Goal: Task Accomplishment & Management: Complete application form

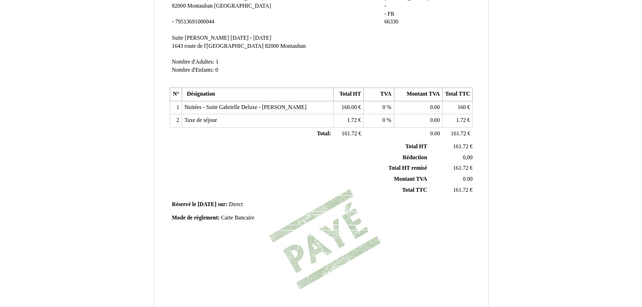
scroll to position [270, 0]
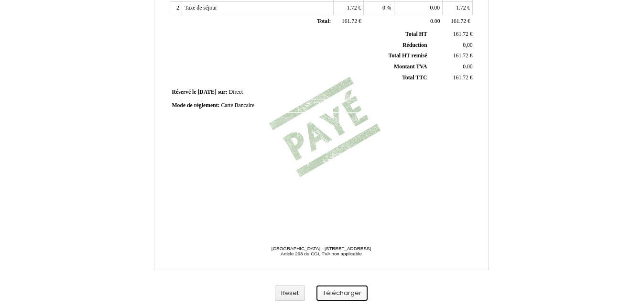
click at [337, 293] on button "Télécharger" at bounding box center [342, 294] width 51 height 16
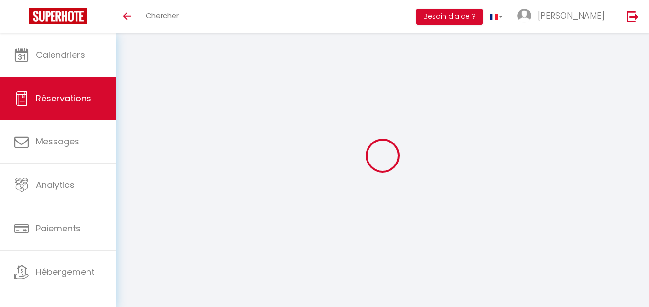
select select
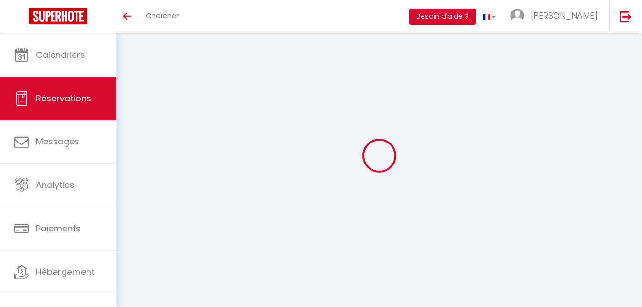
type input "[PERSON_NAME]"
type input "le vélo voyager"
type input "[EMAIL_ADDRESS][DOMAIN_NAME]"
type input "0622352044"
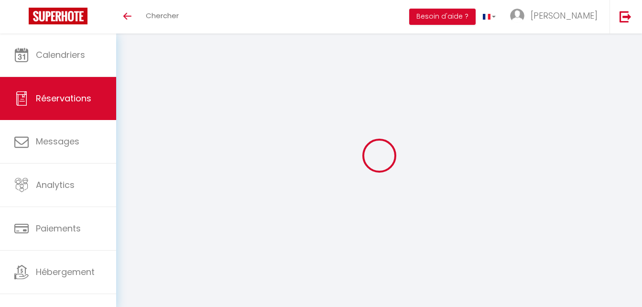
type input "82000"
type input "Le Mans"
select select "FR"
select select "2672"
select select "1"
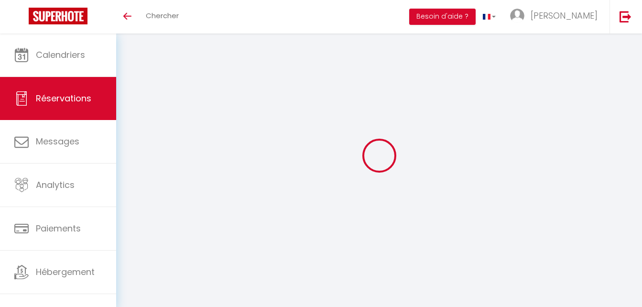
type input "Lun 13 Octobre 2025"
select select
type input "[DATE] Octobre 2025"
select select
type input "2"
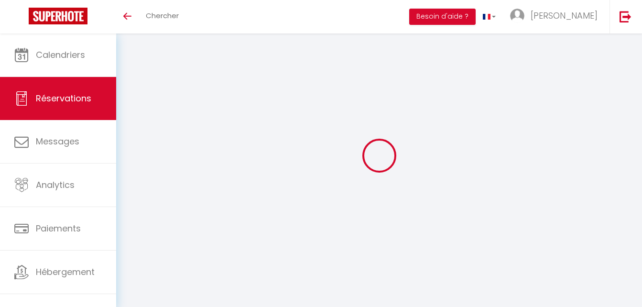
select select "12"
select select
type input "157"
checkbox input "false"
type input "0"
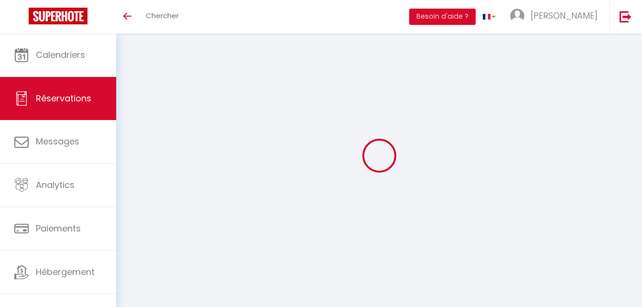
type input "0"
select select
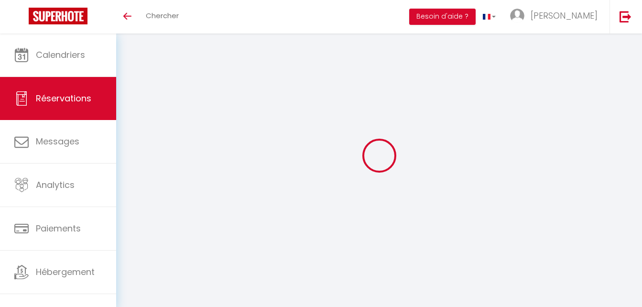
select select "14"
checkbox input "false"
select select
checkbox input "false"
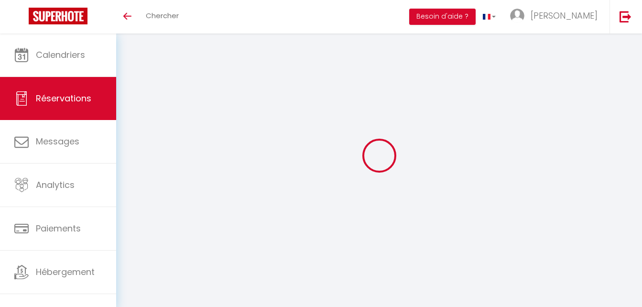
select select
checkbox input "false"
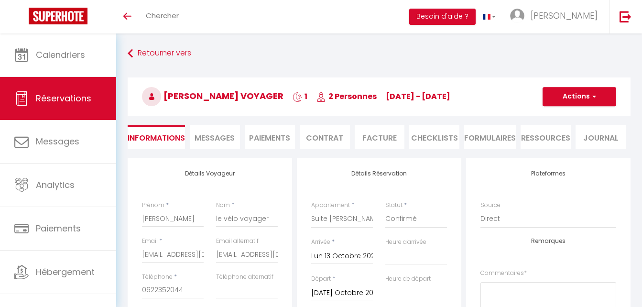
type input "1.72"
select select
checkbox input "false"
select select
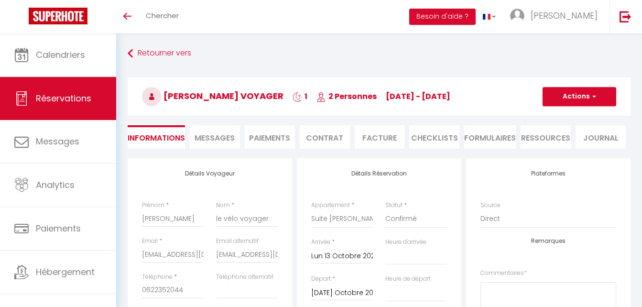
select select
click at [610, 94] on button "Actions" at bounding box center [580, 96] width 74 height 19
click at [350, 217] on select "Suite Gabrielle Deluxe Suite [PERSON_NAME] Deluxe Suite Cambon Deluxe Chambre […" at bounding box center [342, 219] width 62 height 18
select select "2660"
click at [311, 210] on select "Suite Gabrielle Deluxe Suite [PERSON_NAME] Deluxe Suite Cambon Deluxe Chambre […" at bounding box center [342, 219] width 62 height 18
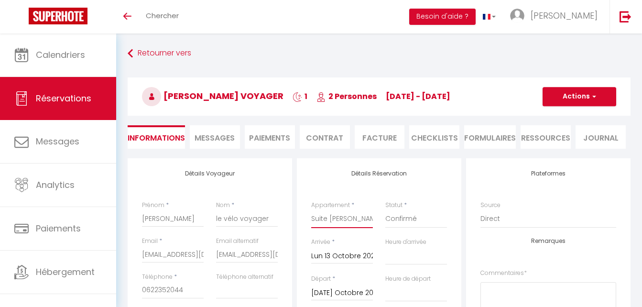
select select
checkbox input "false"
click at [587, 97] on button "Actions" at bounding box center [580, 96] width 74 height 19
click at [572, 97] on button "Actions" at bounding box center [580, 96] width 74 height 19
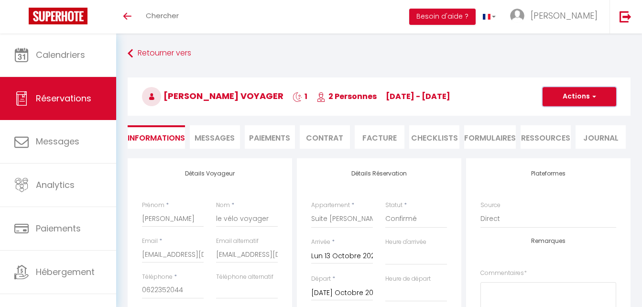
select select
checkbox input "false"
select select
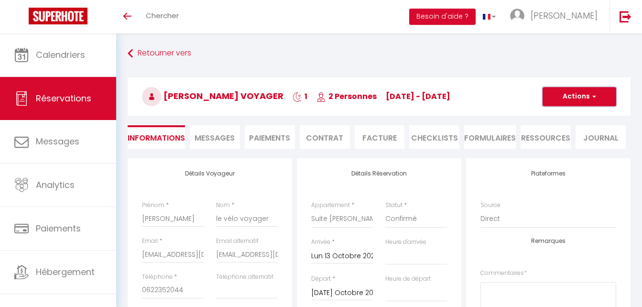
type input "109"
checkbox input "false"
click at [576, 92] on button "Actions" at bounding box center [580, 96] width 74 height 19
click at [576, 112] on link "Enregistrer" at bounding box center [570, 117] width 76 height 12
select select
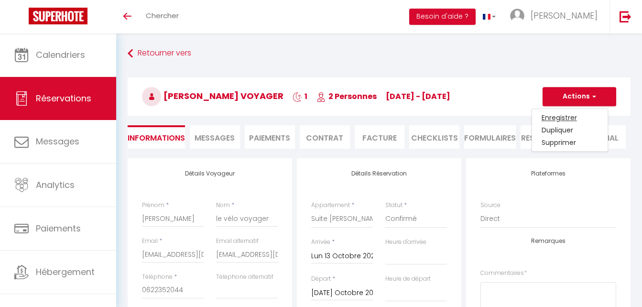
select select
checkbox input "false"
select select
checkbox input "false"
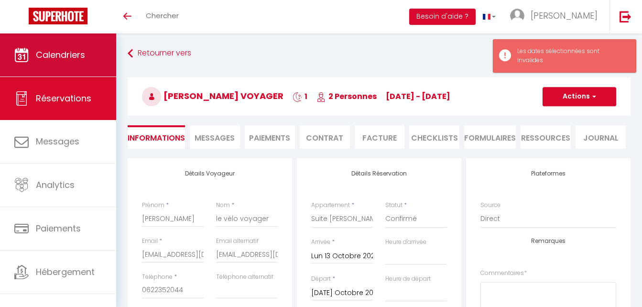
click at [69, 42] on link "Calendriers" at bounding box center [58, 54] width 116 height 43
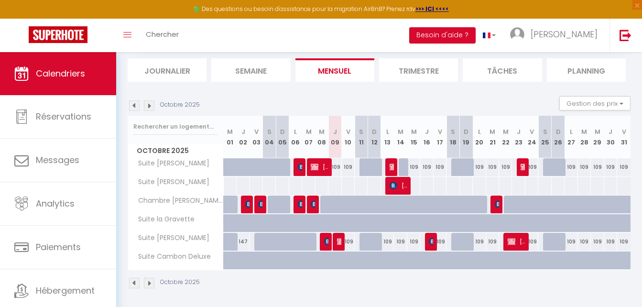
scroll to position [63, 0]
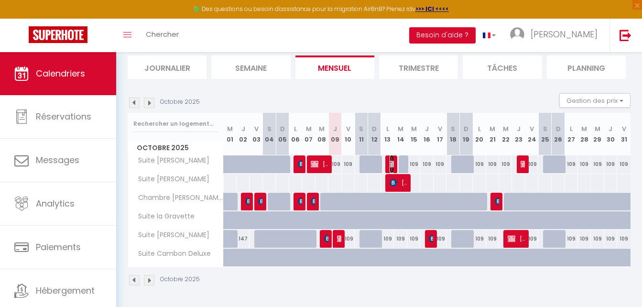
click at [392, 162] on img at bounding box center [394, 164] width 8 height 8
select select "OK"
select select "KO"
select select "0"
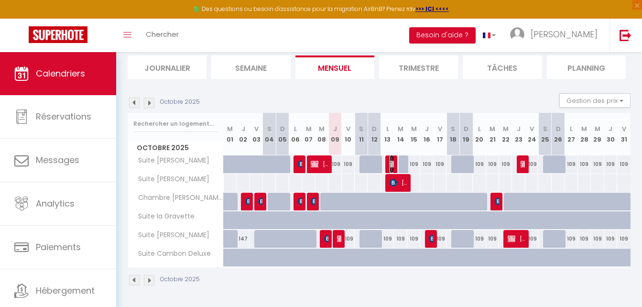
select select "0"
select select
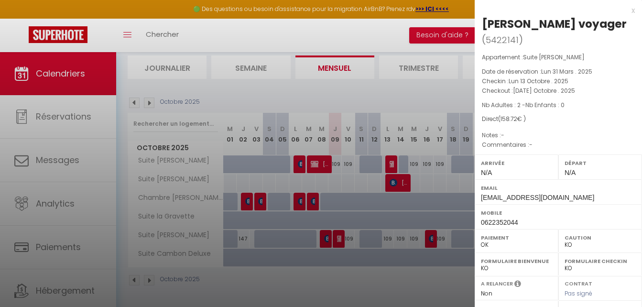
click at [394, 164] on div at bounding box center [321, 153] width 642 height 307
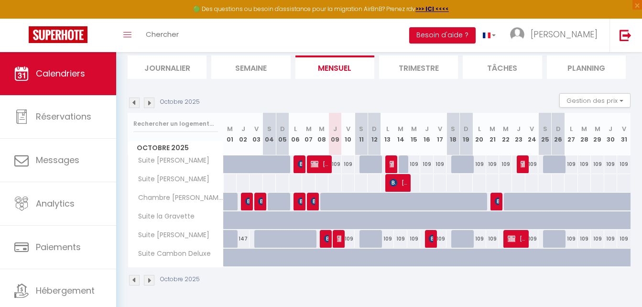
click at [395, 163] on div at bounding box center [391, 164] width 13 height 18
type input "157"
type input "[DATE] Octobre 2025"
type input "Mer 15 Octobre 2025"
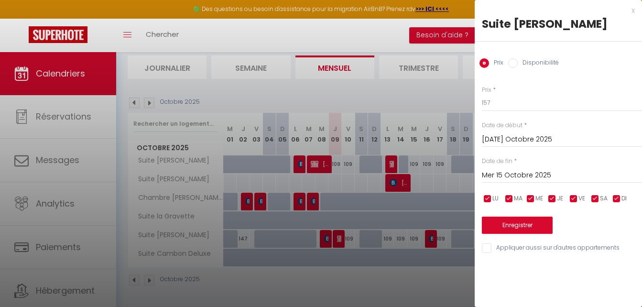
click at [389, 161] on div at bounding box center [321, 153] width 642 height 307
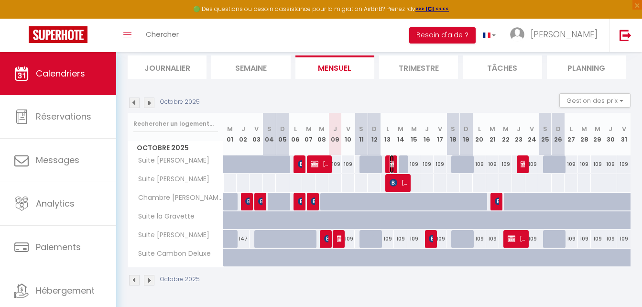
click at [390, 161] on img at bounding box center [394, 164] width 8 height 8
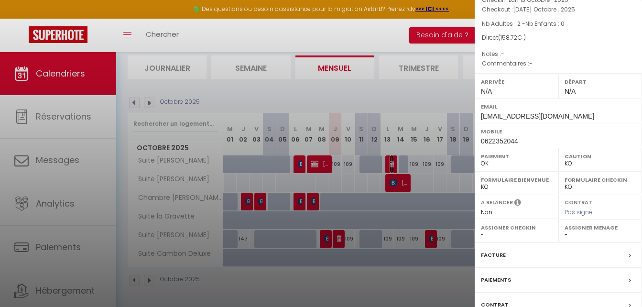
scroll to position [154, 0]
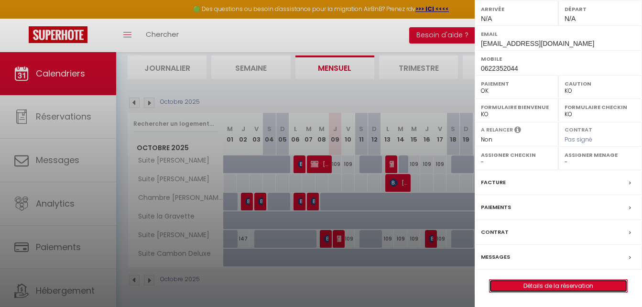
click at [563, 286] on link "Détails de la réservation" at bounding box center [559, 286] width 138 height 12
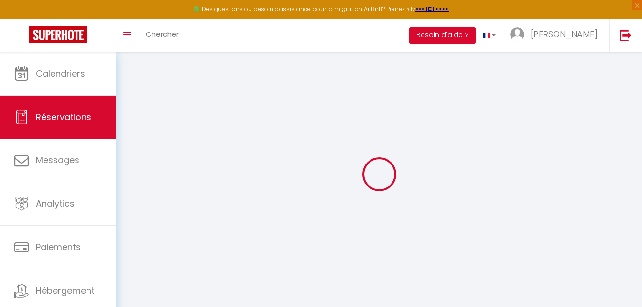
select select
checkbox input "false"
select select
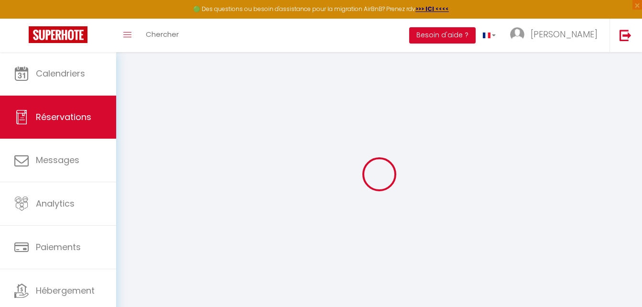
checkbox input "false"
type input "1.72"
select select
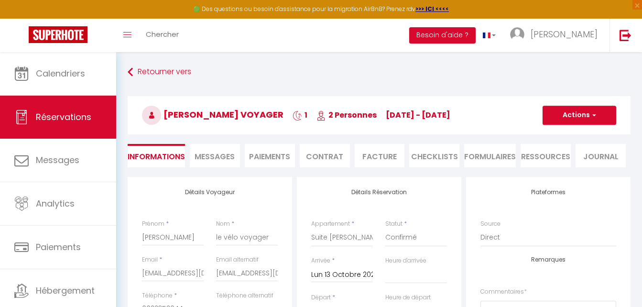
checkbox input "false"
select select
click at [591, 111] on span "button" at bounding box center [593, 115] width 6 height 9
drag, startPoint x: 191, startPoint y: 241, endPoint x: 127, endPoint y: 235, distance: 63.9
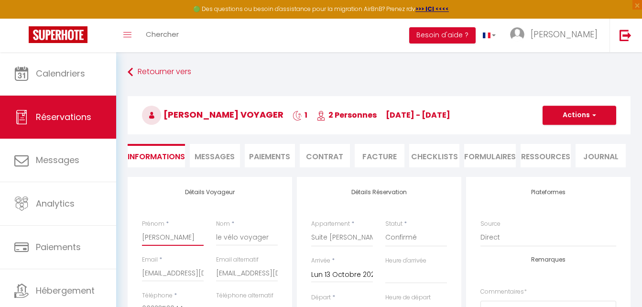
drag, startPoint x: 216, startPoint y: 237, endPoint x: 293, endPoint y: 244, distance: 77.3
click at [600, 114] on button "Actions" at bounding box center [580, 115] width 74 height 19
click at [569, 163] on link "Supprimer" at bounding box center [570, 161] width 76 height 12
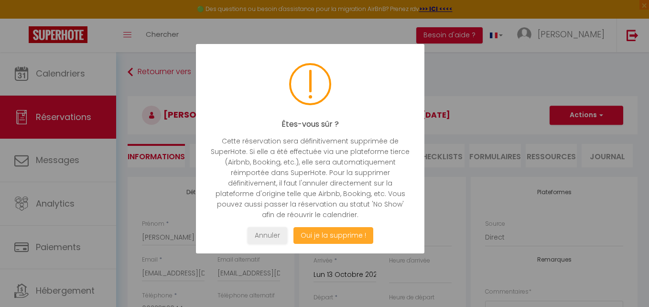
click at [314, 235] on button "Oui je la supprime !" at bounding box center [334, 235] width 80 height 17
select select "not_cancelled"
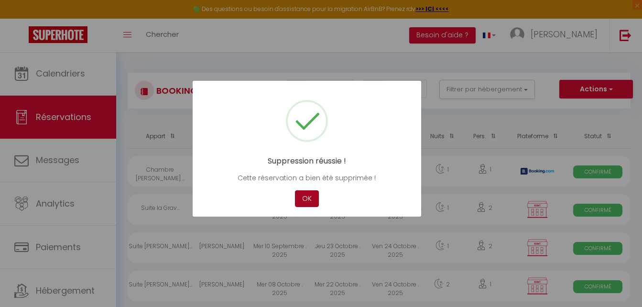
click at [309, 191] on button "OK" at bounding box center [307, 198] width 24 height 17
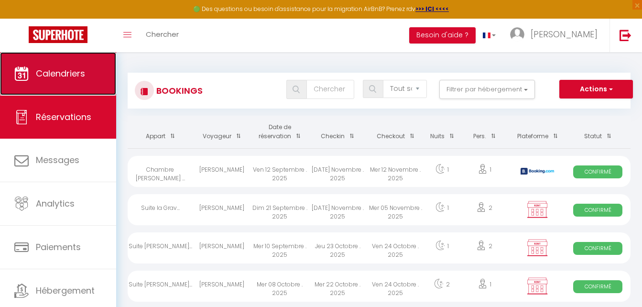
click at [74, 62] on link "Calendriers" at bounding box center [58, 73] width 116 height 43
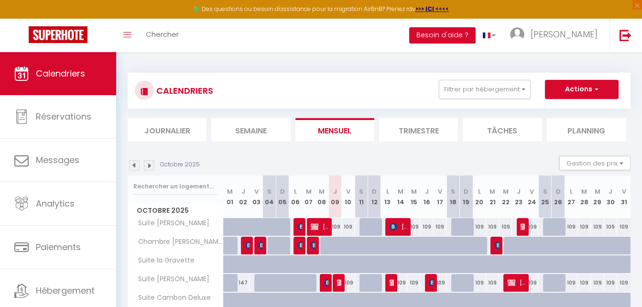
click at [388, 283] on div at bounding box center [391, 283] width 13 height 18
click at [397, 284] on div "109" at bounding box center [400, 283] width 13 height 18
select select
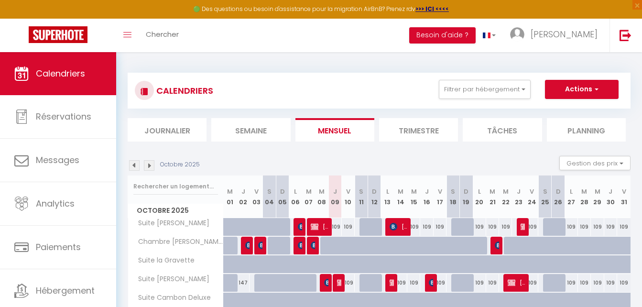
select select
type input "109"
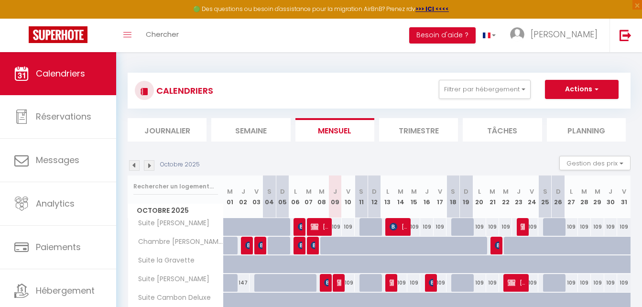
type input "[DATE] Octobre 2025"
type input "Mer 15 Octobre 2025"
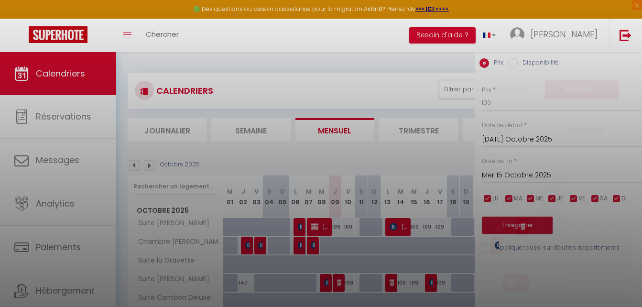
click at [391, 281] on div at bounding box center [321, 153] width 642 height 307
select select
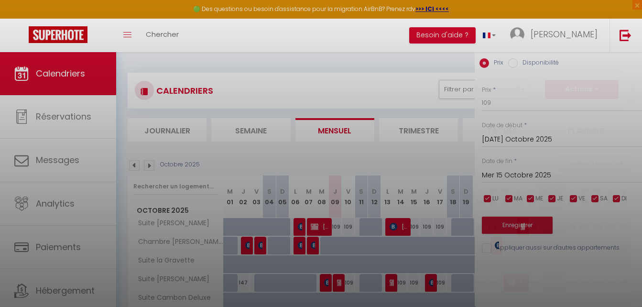
select select
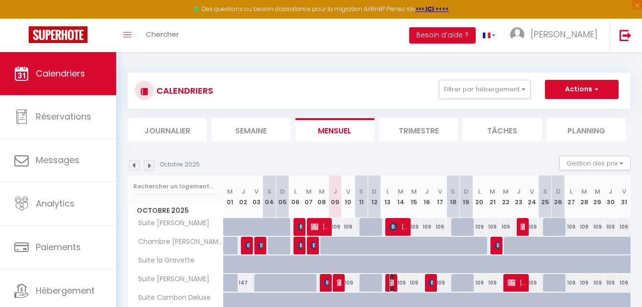
click at [391, 281] on img at bounding box center [394, 283] width 8 height 8
select select "OK"
select select "KO"
select select "0"
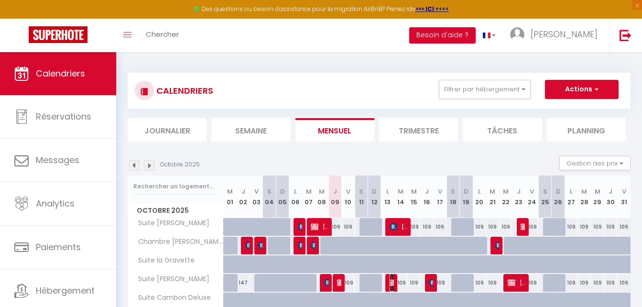
select select "0"
select select
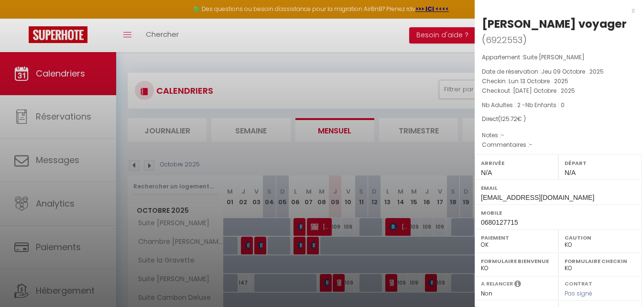
click at [402, 76] on div at bounding box center [321, 153] width 642 height 307
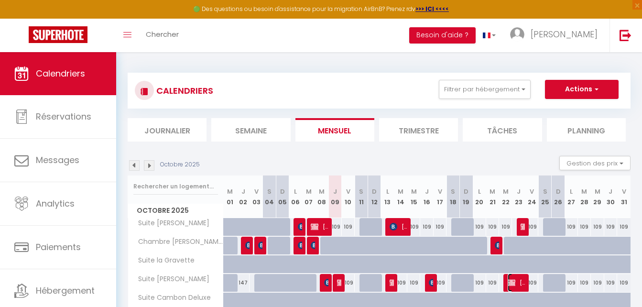
click at [519, 281] on span "[PERSON_NAME]" at bounding box center [516, 283] width 17 height 18
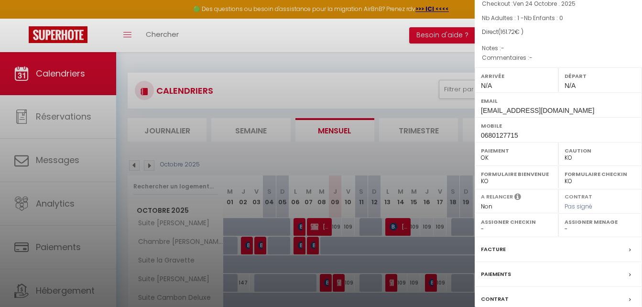
scroll to position [154, 0]
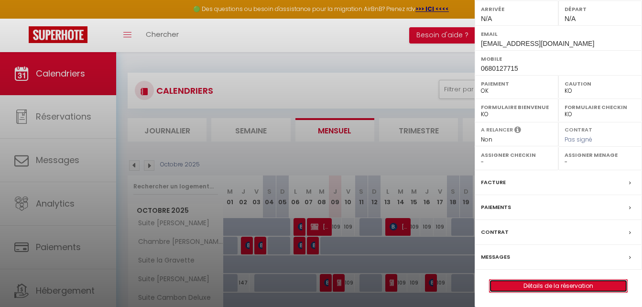
click at [565, 283] on link "Détails de la réservation" at bounding box center [559, 286] width 138 height 12
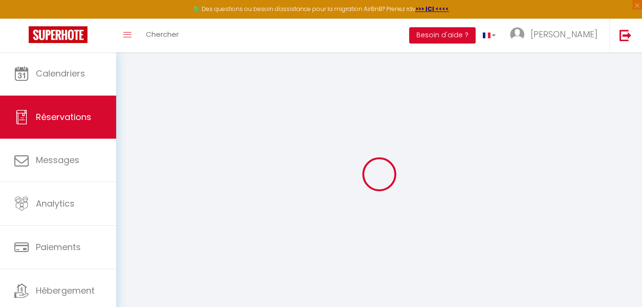
select select
checkbox input "false"
select select
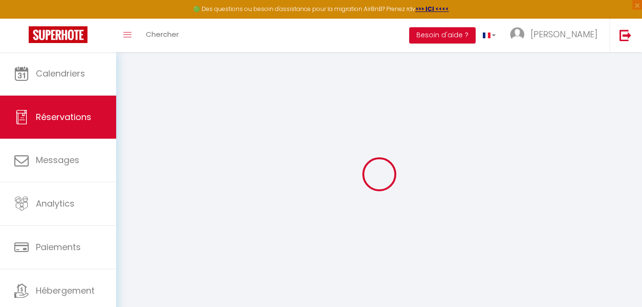
checkbox input "false"
select select
checkbox input "false"
type input "1.72"
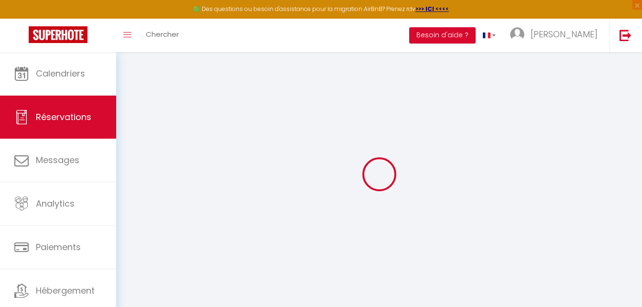
select select
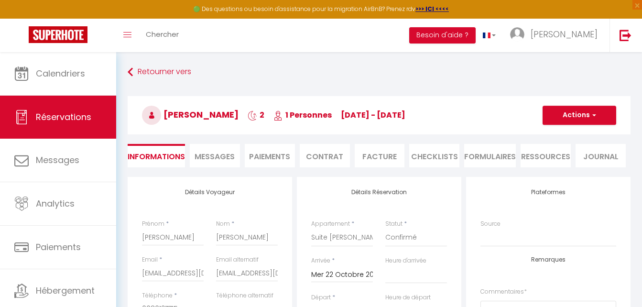
checkbox input "false"
select select
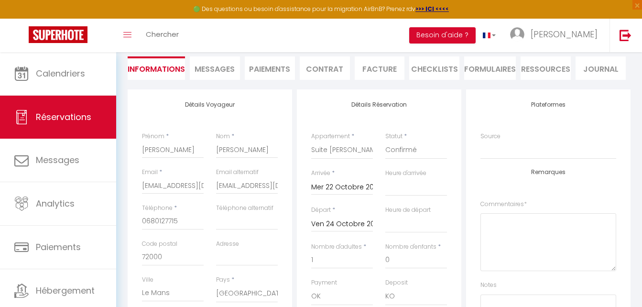
scroll to position [96, 0]
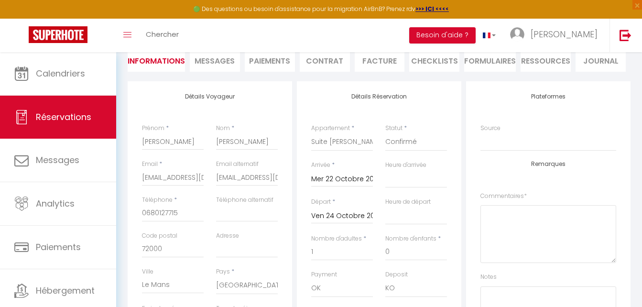
click at [347, 215] on input "Ven 24 Octobre 2025" at bounding box center [342, 216] width 62 height 12
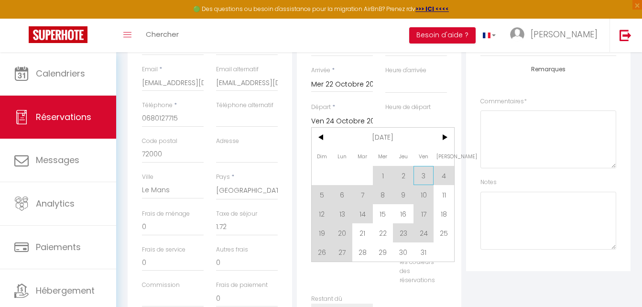
scroll to position [191, 0]
click at [405, 231] on span "23" at bounding box center [403, 231] width 21 height 19
select select
type input "Jeu 23 Octobre 2025"
select select
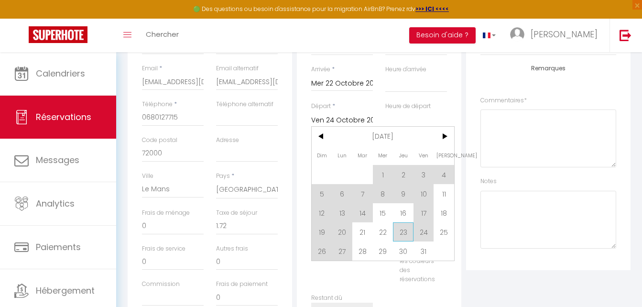
checkbox input "false"
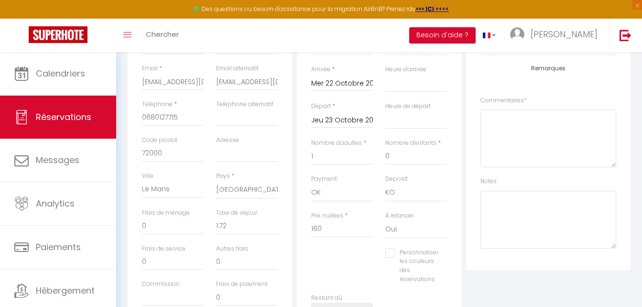
type input "0.86"
select select
type input "109"
checkbox input "false"
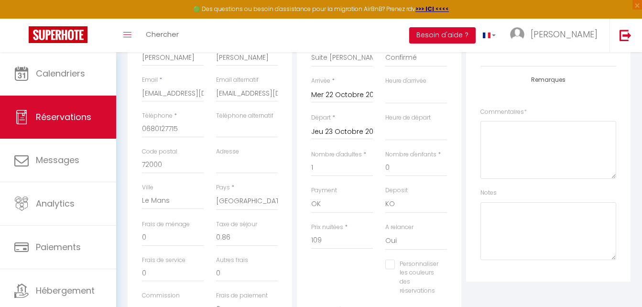
scroll to position [239, 0]
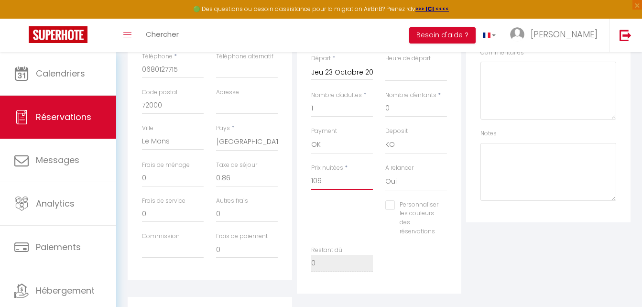
click at [340, 176] on input "109" at bounding box center [342, 181] width 62 height 17
type input "10"
select select
checkbox input "false"
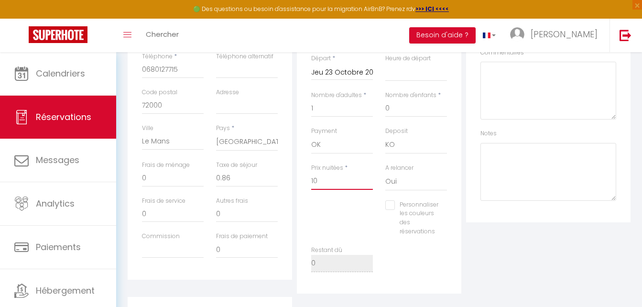
type input "1"
select select
checkbox input "false"
select select
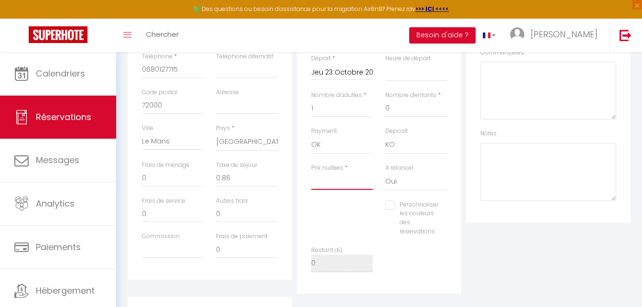
select select
checkbox input "false"
type input "8"
select select
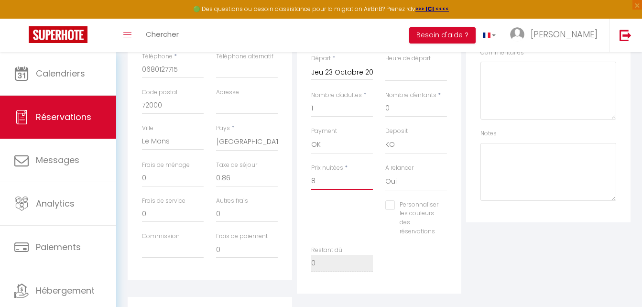
checkbox input "false"
type input "80"
select select
checkbox input "false"
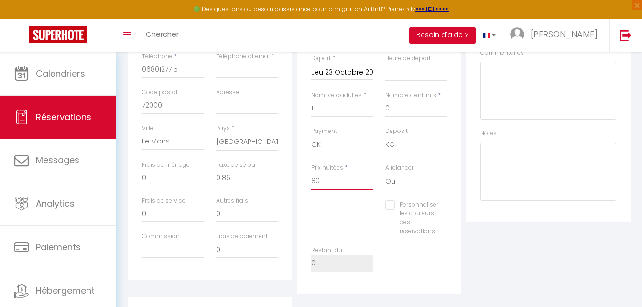
type input "80"
type input "0"
select select
checkbox input "false"
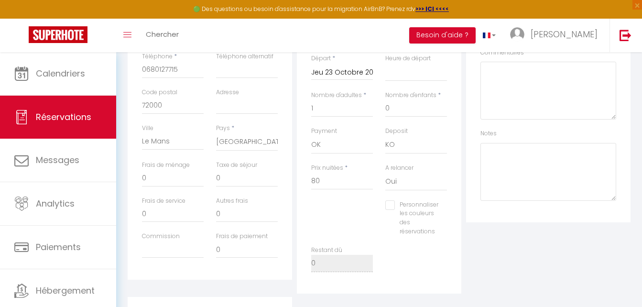
click at [596, 248] on div "Plateformes Source Direct Airbnb.com Booking.com Chalet montagne Expedia Gite d…" at bounding box center [548, 116] width 169 height 356
click at [237, 181] on input "0" at bounding box center [247, 178] width 62 height 17
select select
checkbox input "false"
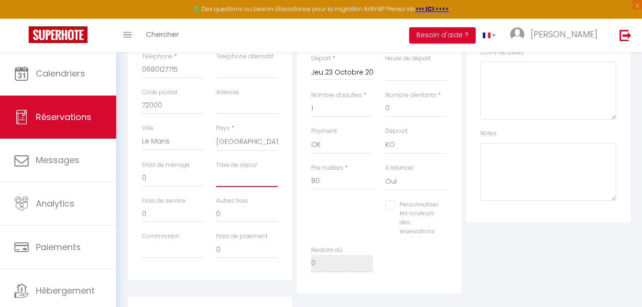
type input "0"
select select
checkbox input "false"
type input "0."
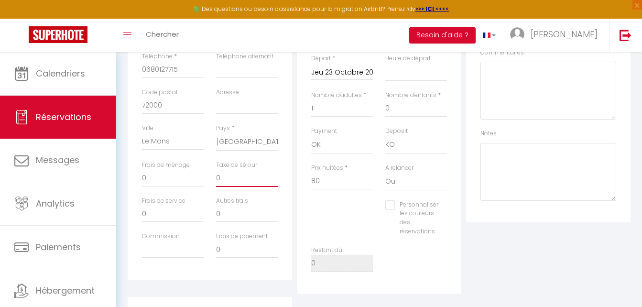
select select
checkbox input "false"
type input "0.8"
select select
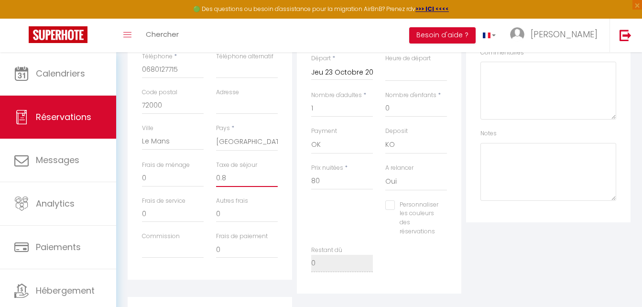
select select
checkbox input "false"
type input "0.86"
select select
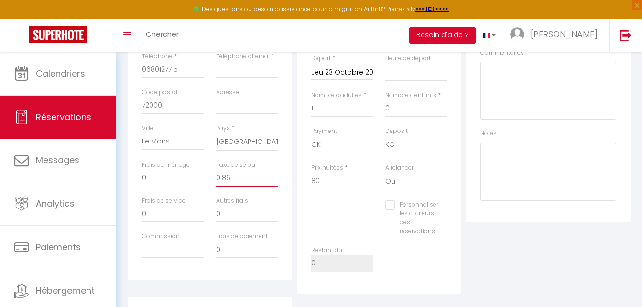
checkbox input "false"
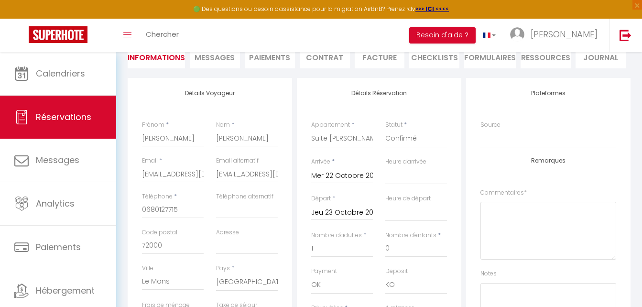
scroll to position [0, 0]
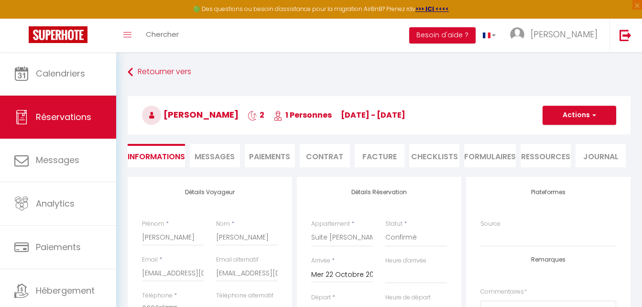
type input "0.86"
click at [583, 112] on button "Actions" at bounding box center [580, 115] width 74 height 19
click at [578, 131] on ul "Enregistrer Dupliquer Supprimer" at bounding box center [570, 148] width 77 height 43
click at [580, 117] on button "Actions" at bounding box center [580, 115] width 74 height 19
click at [570, 133] on link "Enregistrer" at bounding box center [570, 136] width 76 height 12
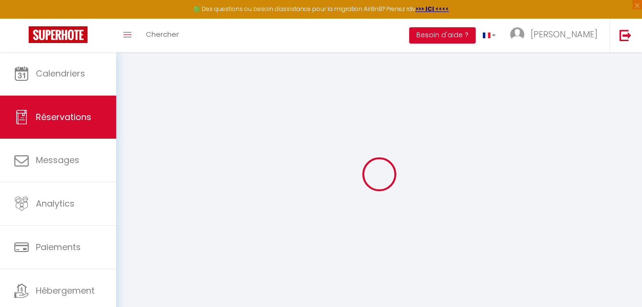
select select "not_cancelled"
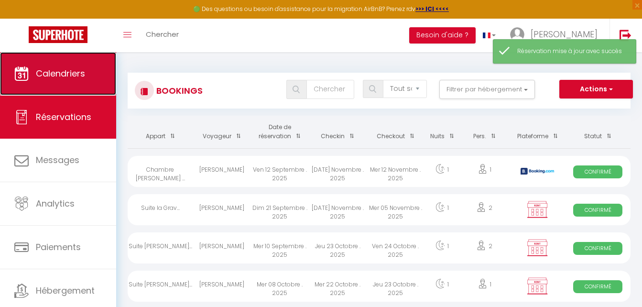
click at [54, 76] on span "Calendriers" at bounding box center [60, 73] width 49 height 12
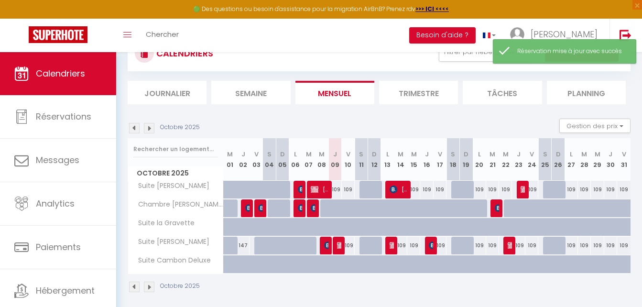
scroll to position [52, 0]
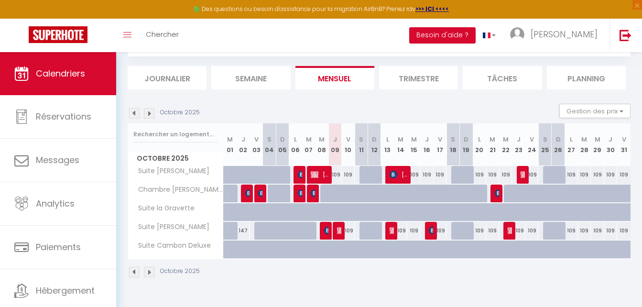
click at [495, 174] on div "109" at bounding box center [492, 175] width 13 height 18
type input "109"
type input "Mar 21 Octobre 2025"
type input "Mer 22 Octobre 2025"
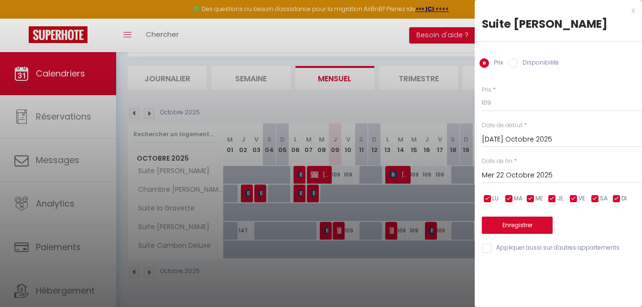
click at [513, 64] on input "Disponibilité" at bounding box center [513, 63] width 10 height 10
radio input "true"
radio input "false"
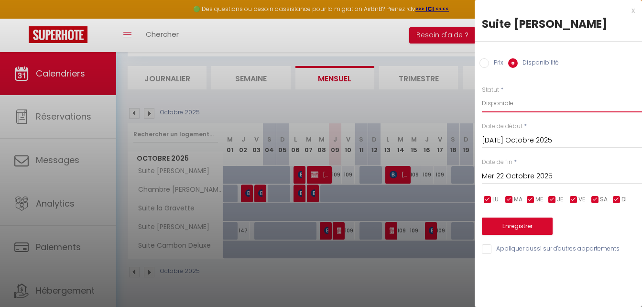
drag, startPoint x: 511, startPoint y: 97, endPoint x: 511, endPoint y: 107, distance: 9.6
click at [511, 97] on select "Disponible Indisponible" at bounding box center [562, 103] width 160 height 18
select select "0"
click at [482, 94] on select "Disponible Indisponible" at bounding box center [562, 103] width 160 height 18
click at [516, 229] on button "Enregistrer" at bounding box center [517, 226] width 71 height 17
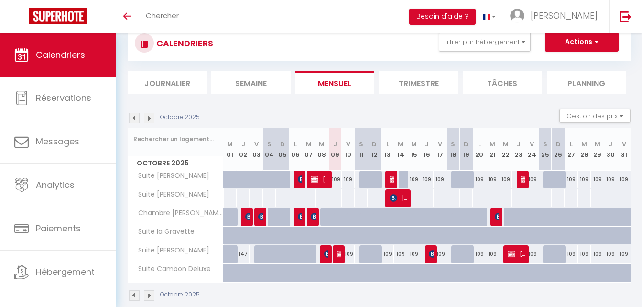
scroll to position [44, 0]
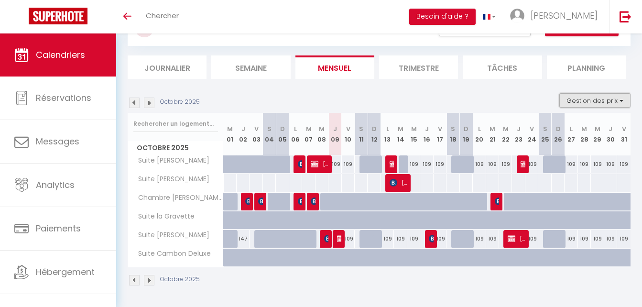
click at [624, 97] on button "Gestion des prix" at bounding box center [595, 100] width 71 height 14
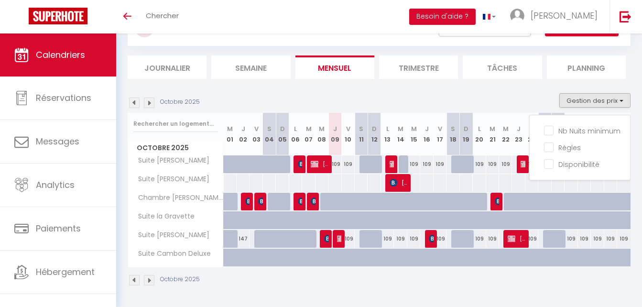
click at [555, 82] on div "CALENDRIERS Filtrer par hébergement Non remboursable Suite Cambon Deluxe Autres…" at bounding box center [379, 148] width 503 height 295
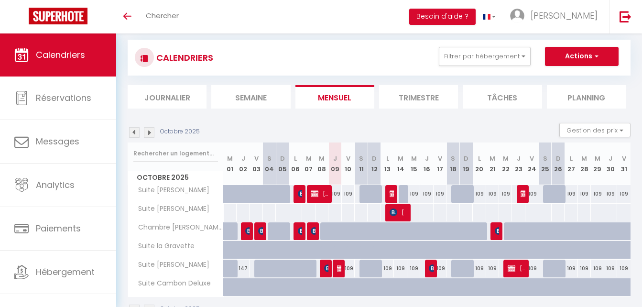
scroll to position [0, 0]
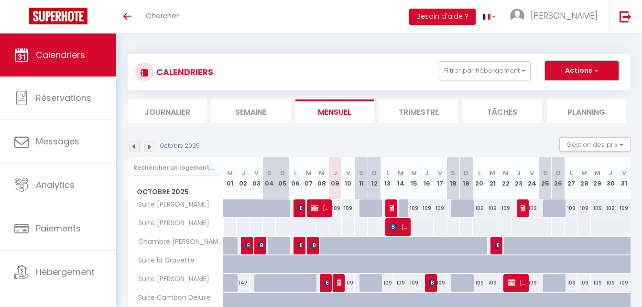
click at [609, 64] on button "Actions" at bounding box center [582, 70] width 74 height 19
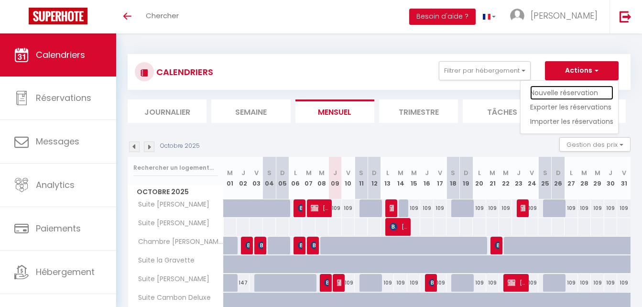
click at [583, 88] on link "Nouvelle réservation" at bounding box center [571, 93] width 83 height 14
select select
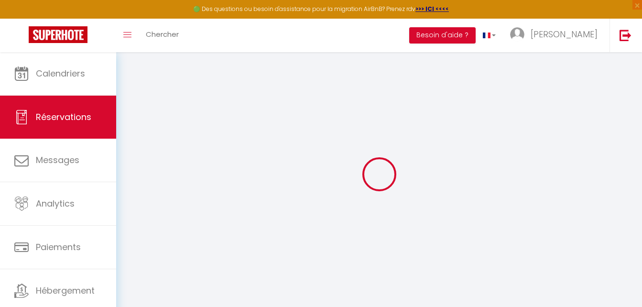
select select
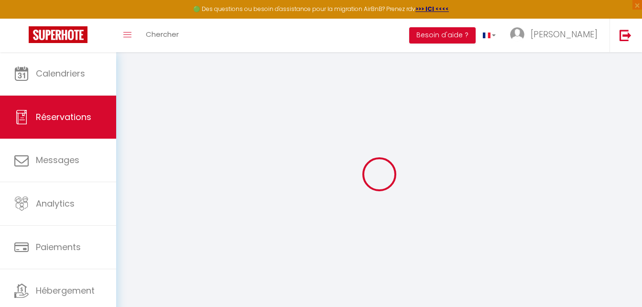
select select
checkbox input "false"
select select
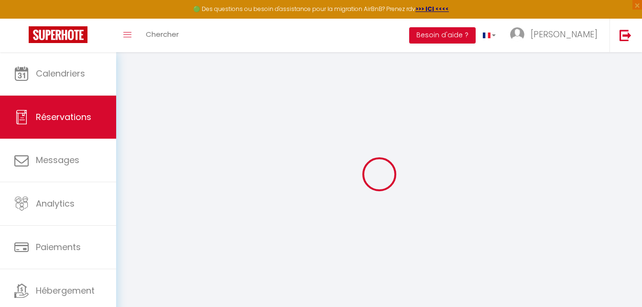
select select
checkbox input "false"
select select
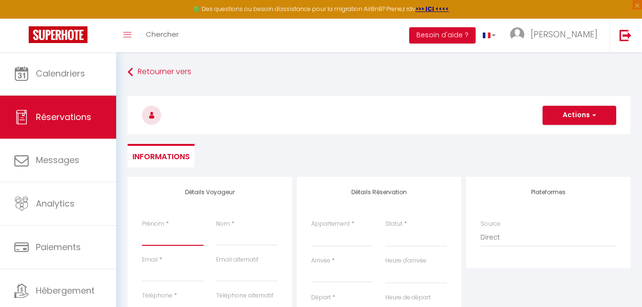
paste input "[PERSON_NAME]"
type input "[PERSON_NAME]"
select select
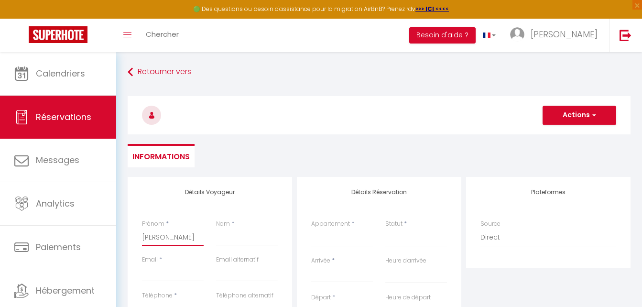
select select
checkbox input "false"
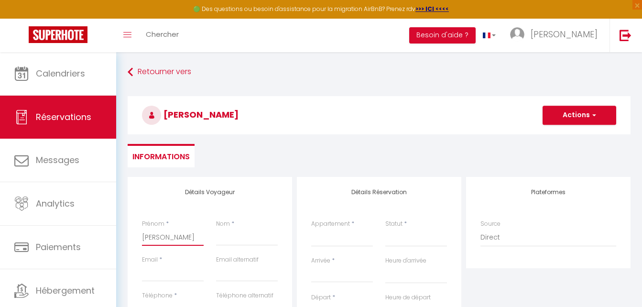
type input "[PERSON_NAME]"
paste input "le vélo voyager"
type input "le vélo voyager"
select select
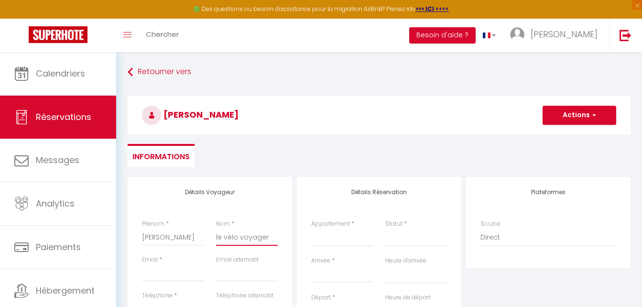
select select
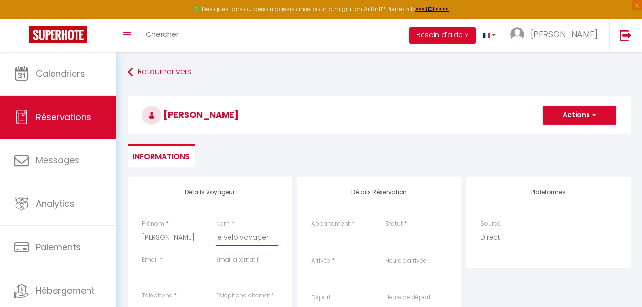
checkbox input "false"
type input "le vélo voyager"
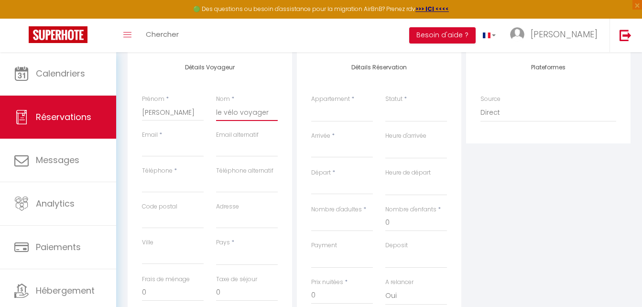
scroll to position [143, 0]
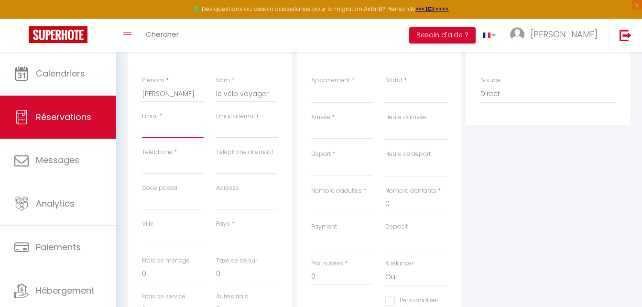
click at [165, 127] on input "Email client" at bounding box center [173, 129] width 62 height 17
type input "[EMAIL_ADDRESS][DOMAIN_NAME]"
type input "0680127715"
type input "72000"
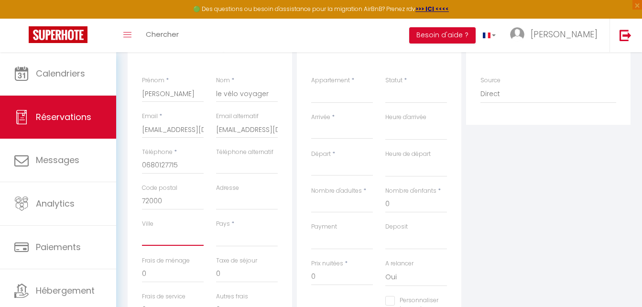
type input "Le Mans"
select select "FR"
select select
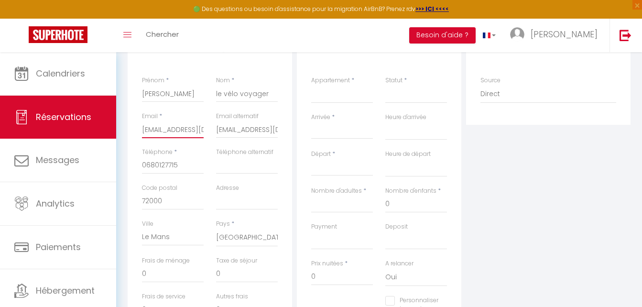
select select
checkbox input "false"
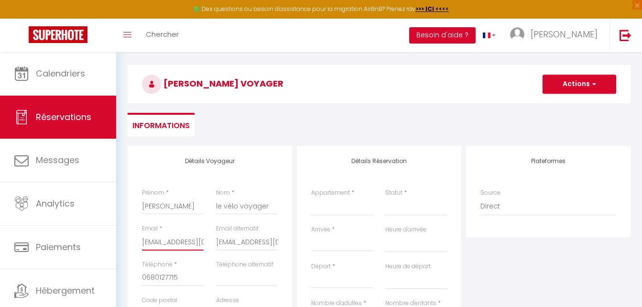
scroll to position [48, 0]
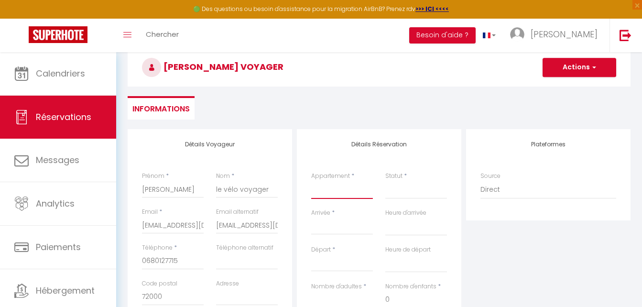
click at [332, 187] on select "Suite Gabrielle Deluxe Suite [PERSON_NAME] Deluxe Suite Cambon Deluxe Chambre […" at bounding box center [342, 190] width 62 height 18
select select "2660"
click at [311, 181] on select "Suite Gabrielle Deluxe Suite [PERSON_NAME] Deluxe Suite Cambon Deluxe Chambre […" at bounding box center [342, 190] width 62 height 18
select select
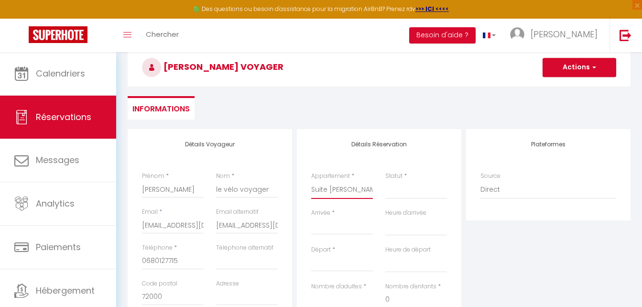
select select
checkbox input "false"
click at [340, 222] on input "Arrivée" at bounding box center [342, 227] width 62 height 12
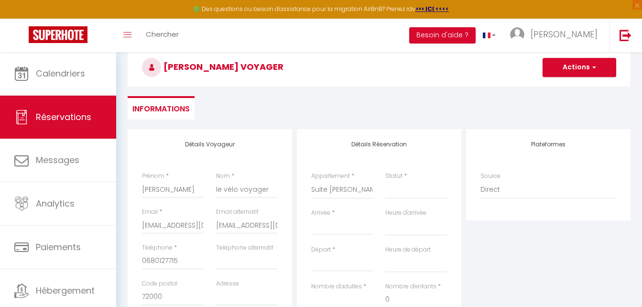
click at [332, 225] on input "Arrivée" at bounding box center [342, 227] width 62 height 12
select select
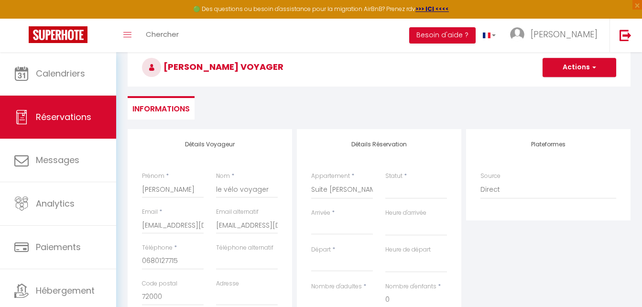
select select
checkbox input "false"
click at [331, 225] on input "Arrivée" at bounding box center [342, 227] width 62 height 12
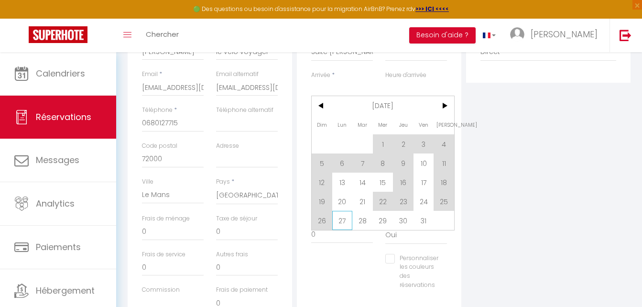
scroll to position [191, 0]
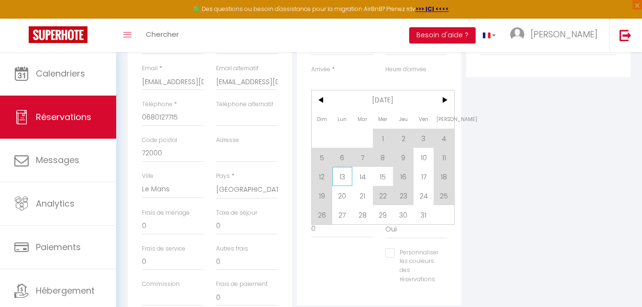
click at [347, 178] on span "13" at bounding box center [342, 176] width 21 height 19
select select
type input "Lun 13 Octobre 2025"
select select
type input "[DATE] Octobre 2025"
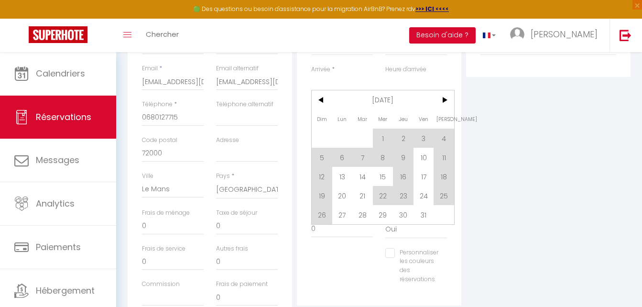
select select
checkbox input "false"
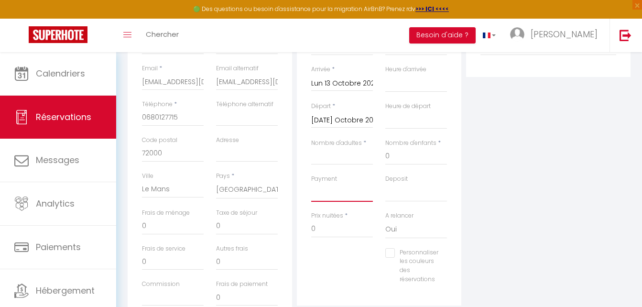
click at [328, 187] on select "OK KO" at bounding box center [342, 193] width 62 height 18
click at [347, 154] on input "Nombre d'adultes" at bounding box center [342, 156] width 62 height 17
type input "2"
select select
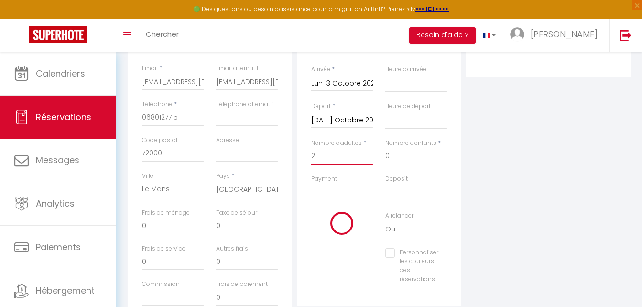
select select
checkbox input "false"
type input "1.72"
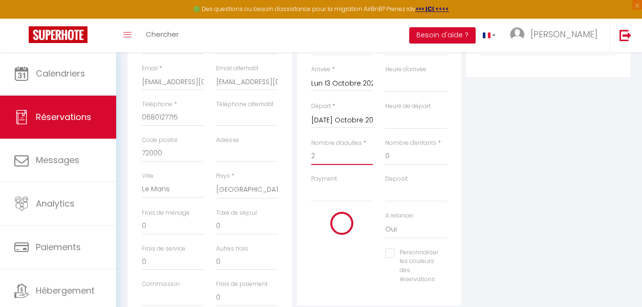
select select
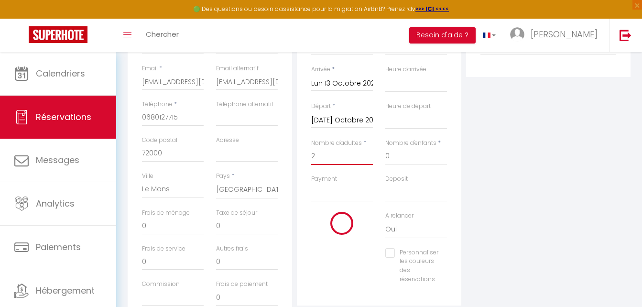
type input "109"
checkbox input "false"
type input "2"
click at [337, 227] on input "109" at bounding box center [342, 228] width 62 height 17
type input "10"
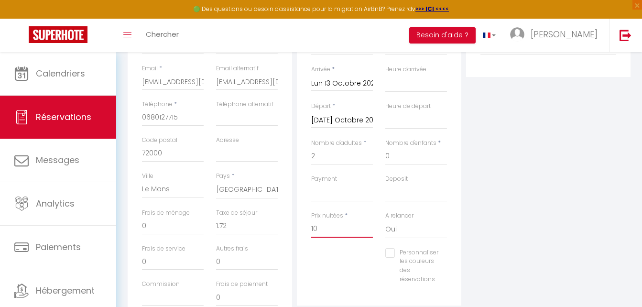
select select
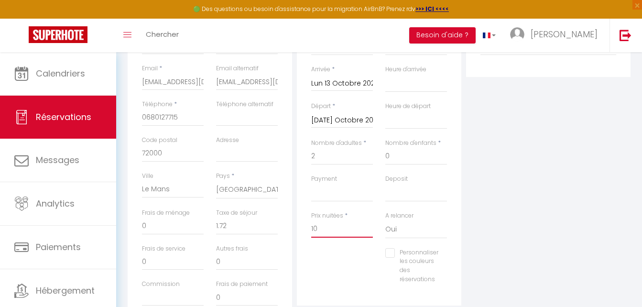
checkbox input "false"
type input "1"
select select
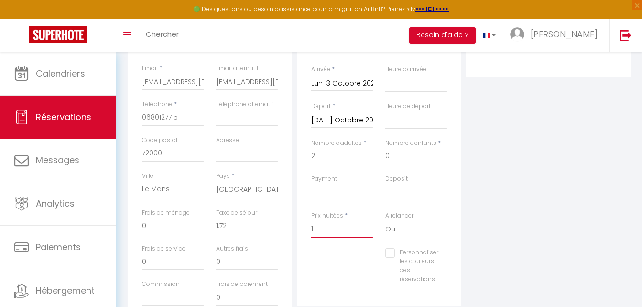
select select
checkbox input "false"
type input "12"
select select
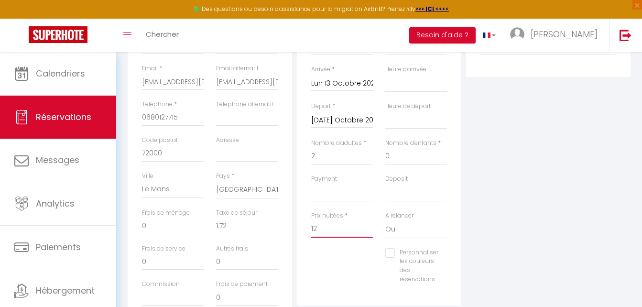
select select
checkbox input "false"
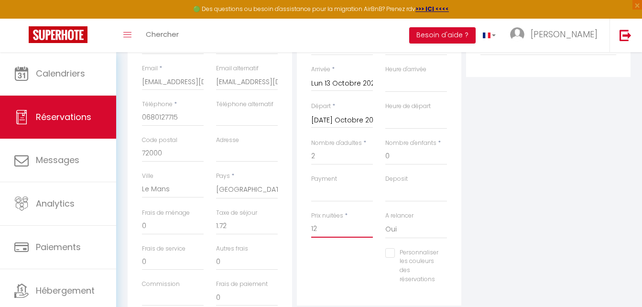
type input "124"
select select
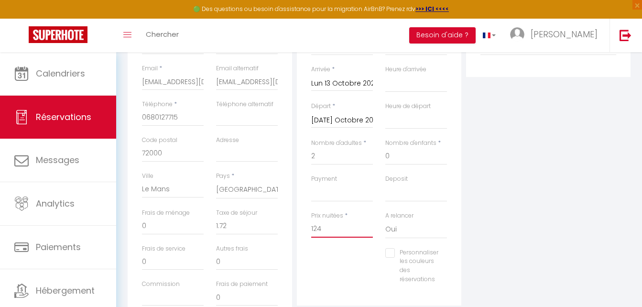
select select
checkbox input "false"
type input "124"
type input "0"
select select
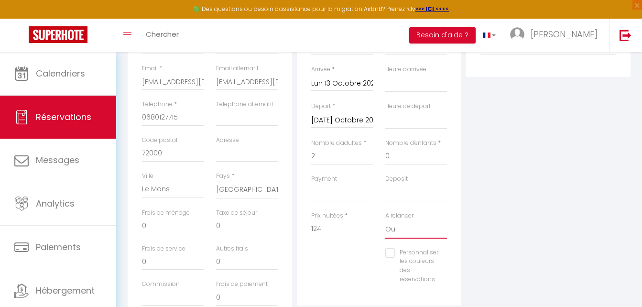
select select
checkbox input "false"
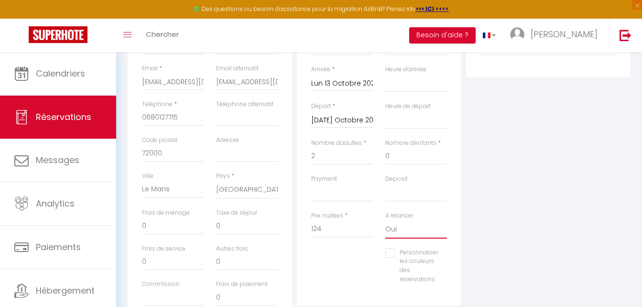
click at [408, 227] on select "Oui Non" at bounding box center [416, 229] width 62 height 18
select select "0"
click at [385, 220] on select "Oui Non" at bounding box center [416, 229] width 62 height 18
select select
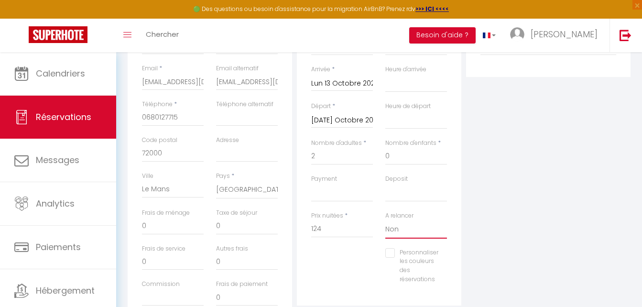
select select
checkbox input "false"
click at [225, 226] on input "0" at bounding box center [247, 226] width 62 height 17
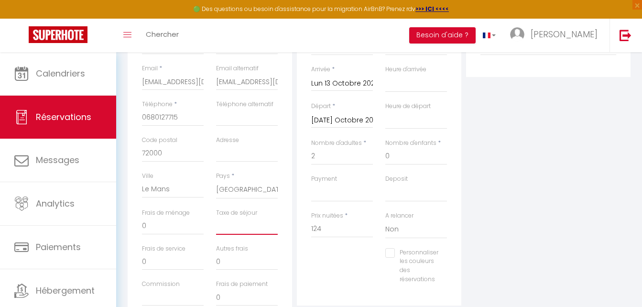
select select
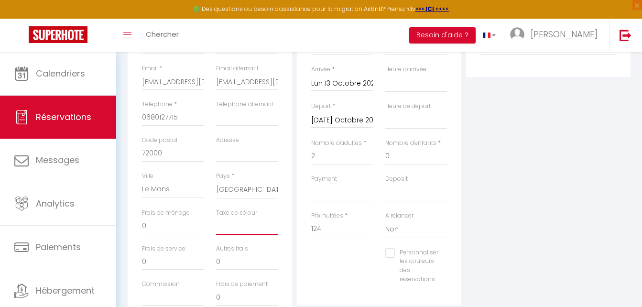
checkbox input "false"
type input "1"
select select
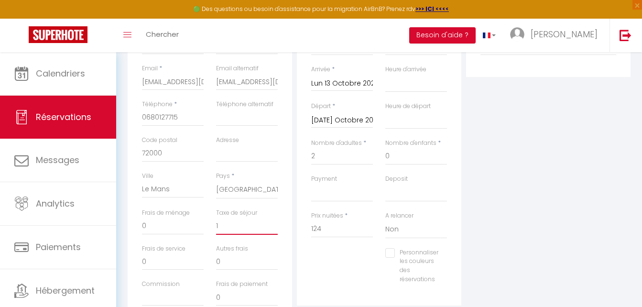
select select
checkbox input "false"
type input "1."
select select
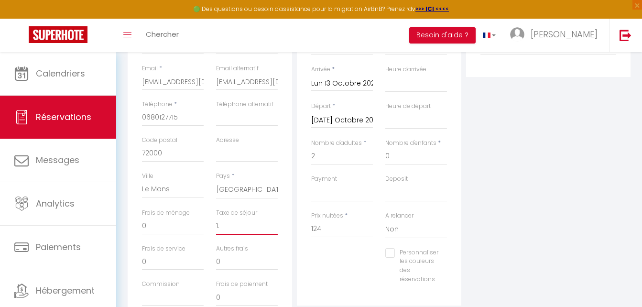
select select
checkbox input "false"
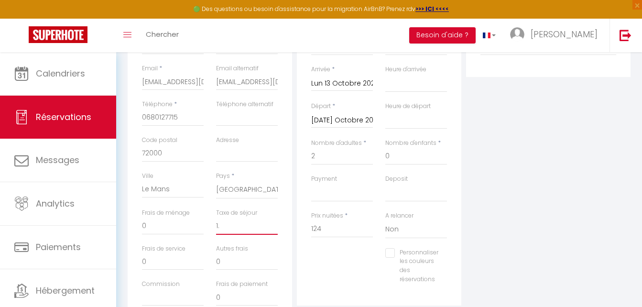
type input "1.7"
select select
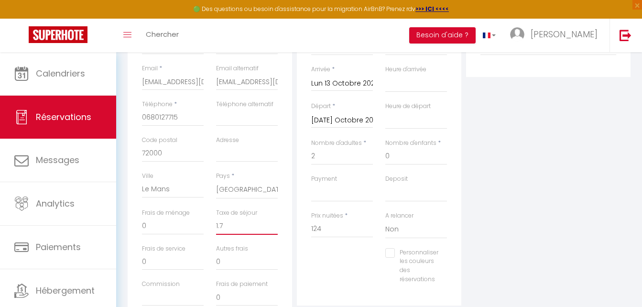
select select
checkbox input "false"
type input "1.72"
select select
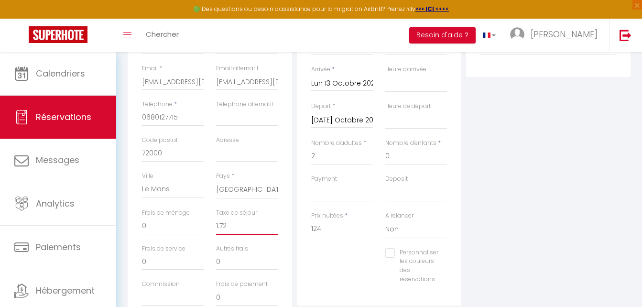
select select
checkbox input "false"
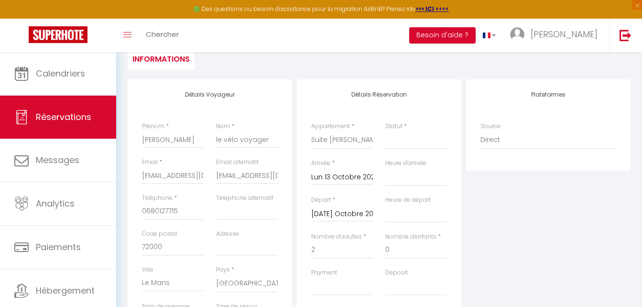
scroll to position [0, 0]
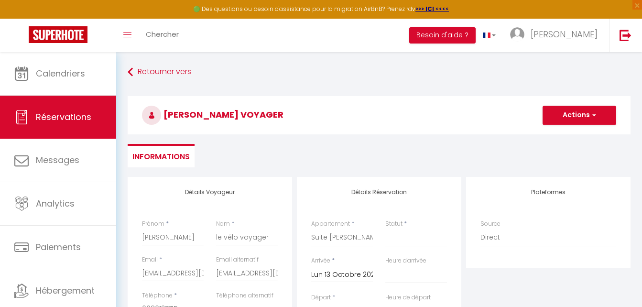
type input "1.72"
click at [589, 115] on button "Actions" at bounding box center [580, 115] width 74 height 19
click at [580, 136] on link "Enregistrer" at bounding box center [570, 136] width 76 height 12
select select
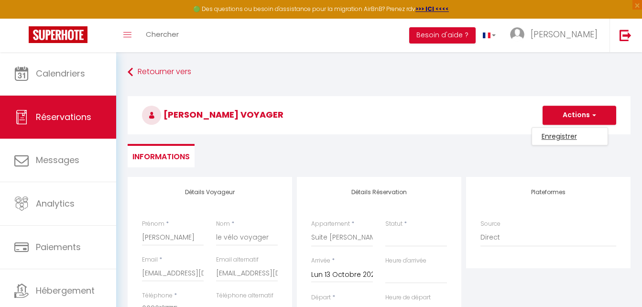
select select
checkbox input "false"
select select
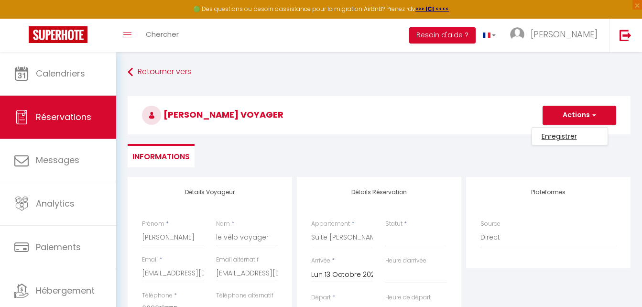
select select
checkbox input "false"
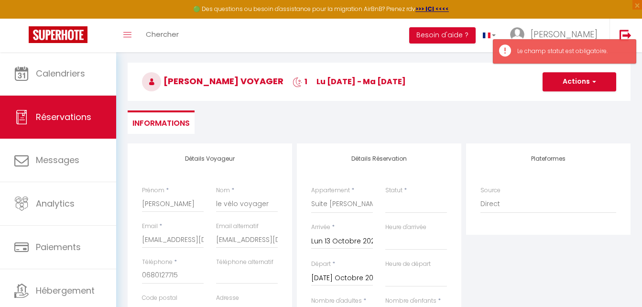
scroll to position [48, 0]
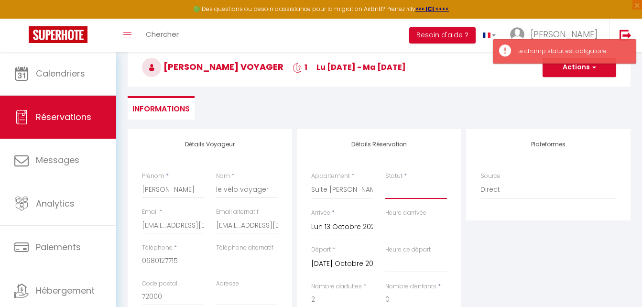
click at [401, 187] on select "Confirmé Non Confirmé [PERSON_NAME] par le voyageur No Show Request" at bounding box center [416, 190] width 62 height 18
select select "1"
click at [385, 181] on select "Confirmé Non Confirmé [PERSON_NAME] par le voyageur No Show Request" at bounding box center [416, 190] width 62 height 18
select select
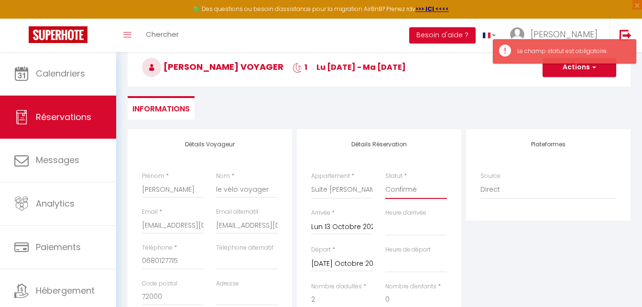
select select
checkbox input "false"
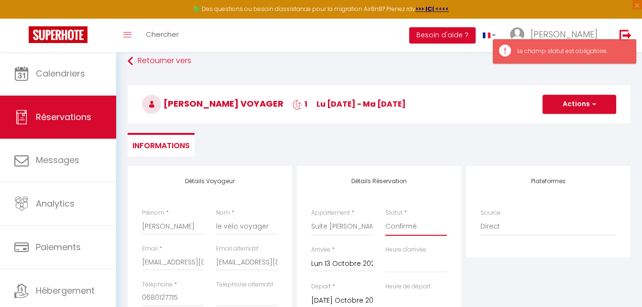
scroll to position [0, 0]
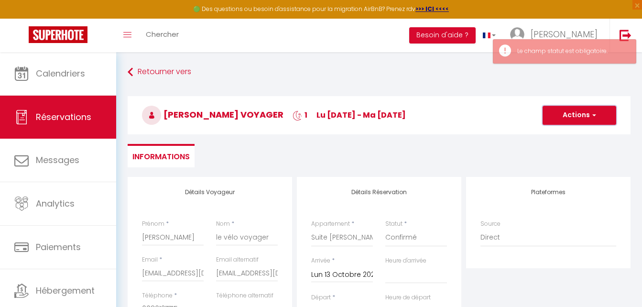
click at [584, 114] on button "Actions" at bounding box center [580, 115] width 74 height 19
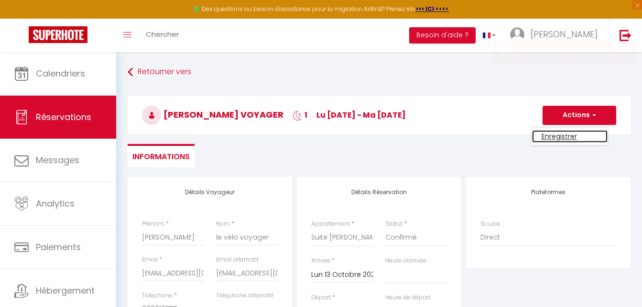
click at [573, 138] on link "Enregistrer" at bounding box center [570, 136] width 76 height 12
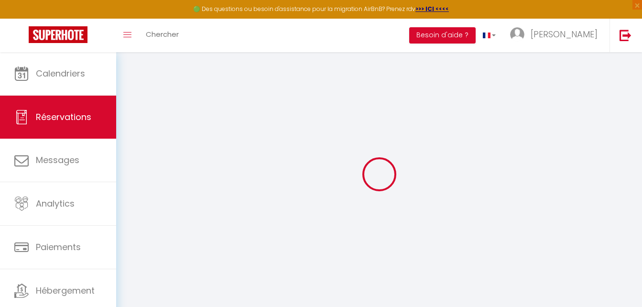
select select "not_cancelled"
